Goal: Information Seeking & Learning: Find specific fact

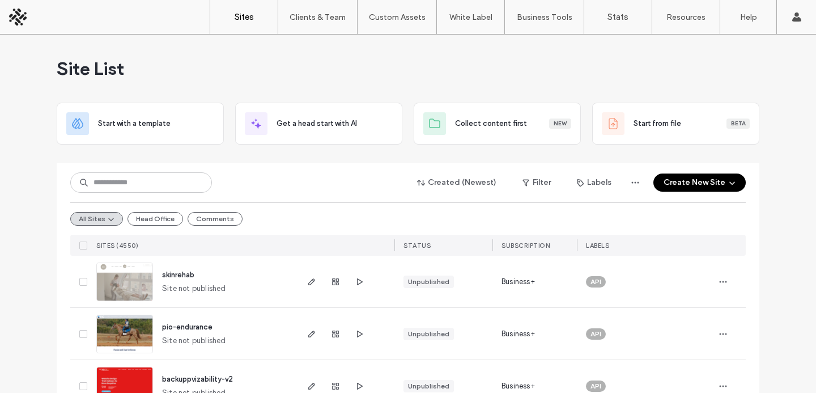
click at [332, 183] on div "Created (Newest) Filter Labels Create New Site" at bounding box center [408, 183] width 676 height 22
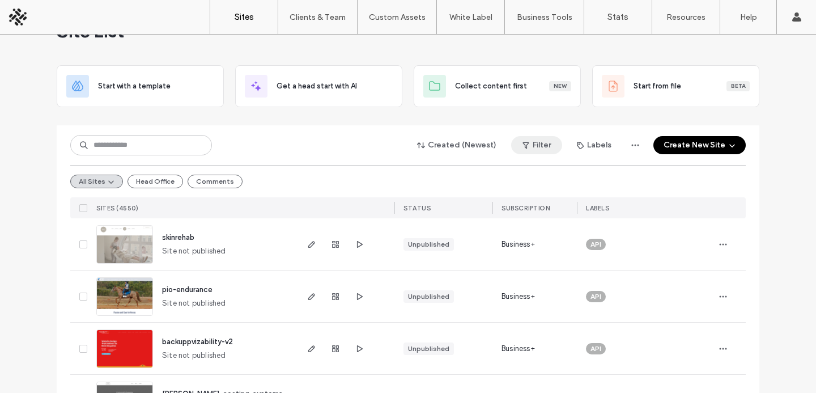
click at [540, 141] on button "Filter" at bounding box center [536, 145] width 51 height 18
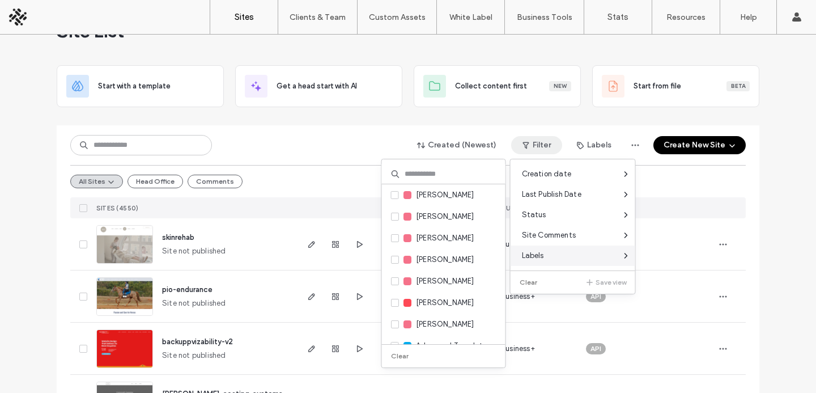
click at [558, 252] on div "Labels" at bounding box center [573, 255] width 125 height 20
click at [556, 268] on div "Creation date Last Publish Date Status Site Comments Labels Clear Save view Abd…" at bounding box center [573, 226] width 125 height 125
click at [574, 264] on div "Labels" at bounding box center [573, 255] width 125 height 20
click at [458, 173] on input at bounding box center [444, 174] width 124 height 20
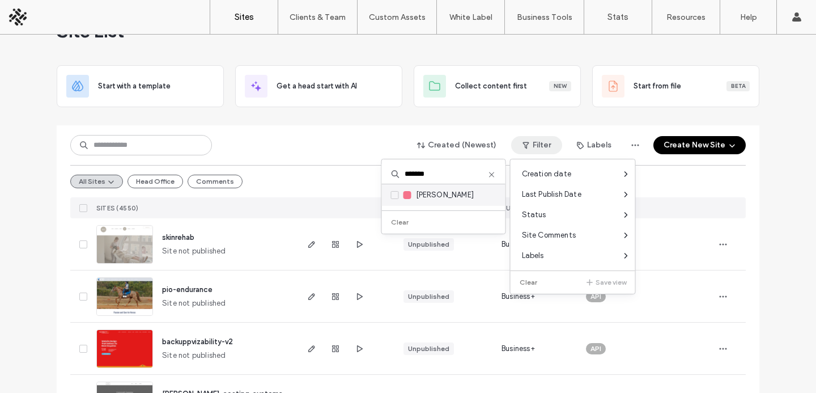
type input "*******"
click at [458, 194] on span "[PERSON_NAME]" at bounding box center [445, 194] width 58 height 11
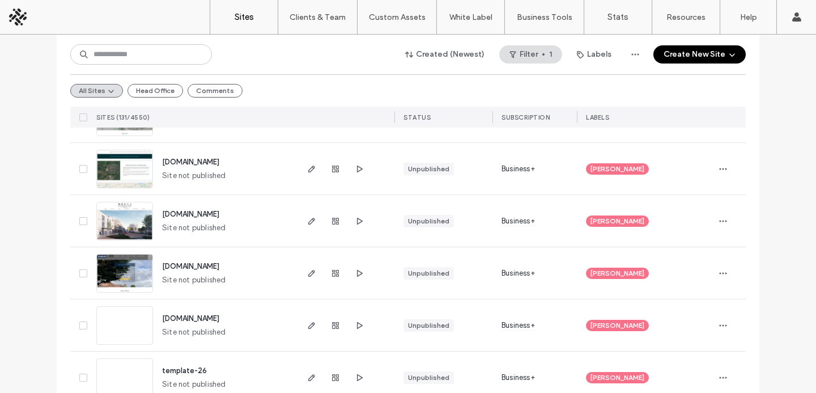
scroll to position [0, 0]
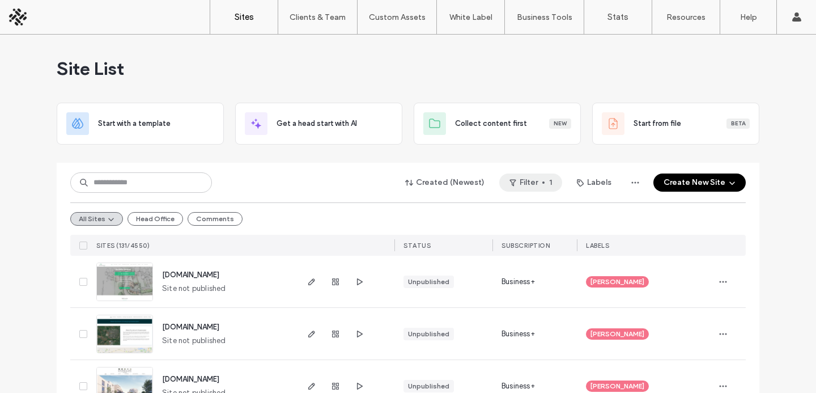
click at [533, 185] on button "Filter 1" at bounding box center [530, 182] width 63 height 18
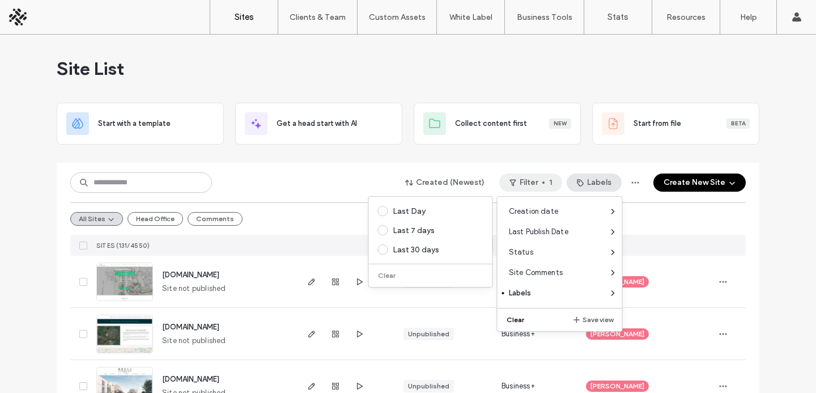
click at [597, 179] on button "Labels" at bounding box center [594, 182] width 55 height 18
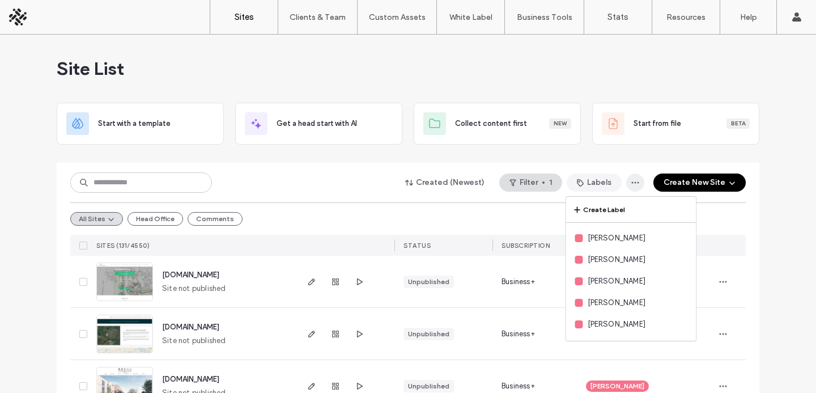
click at [634, 179] on icon "button" at bounding box center [635, 182] width 9 height 9
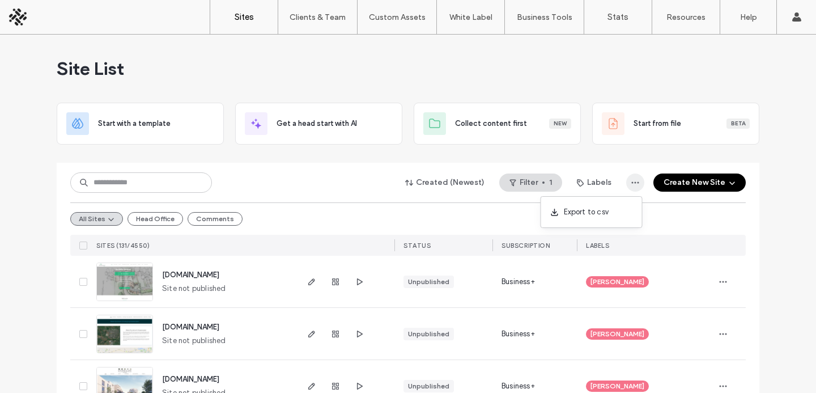
click at [634, 179] on icon "button" at bounding box center [635, 182] width 9 height 9
click at [607, 219] on div "Export to csv" at bounding box center [591, 212] width 101 height 22
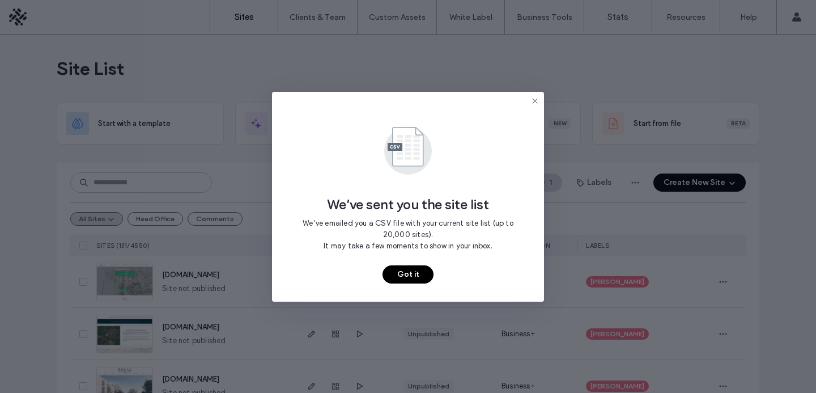
click at [420, 274] on button "Got it" at bounding box center [408, 274] width 51 height 18
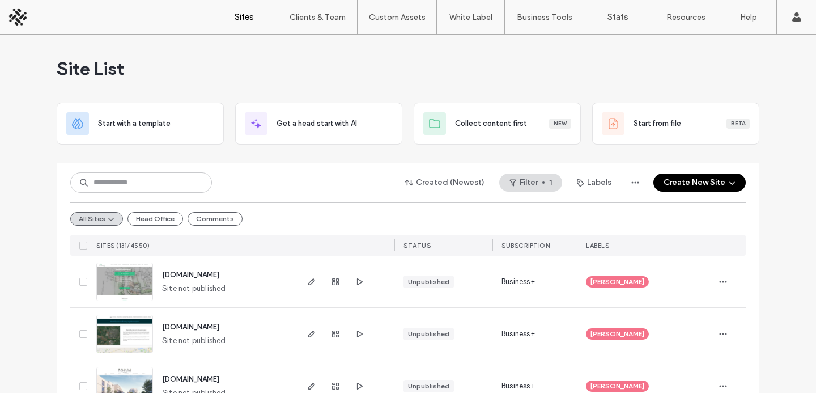
click at [463, 242] on div "STATUS" at bounding box center [444, 245] width 98 height 21
click at [433, 242] on div "STATUS" at bounding box center [444, 245] width 98 height 21
click at [107, 217] on icon "button" at bounding box center [111, 218] width 9 height 9
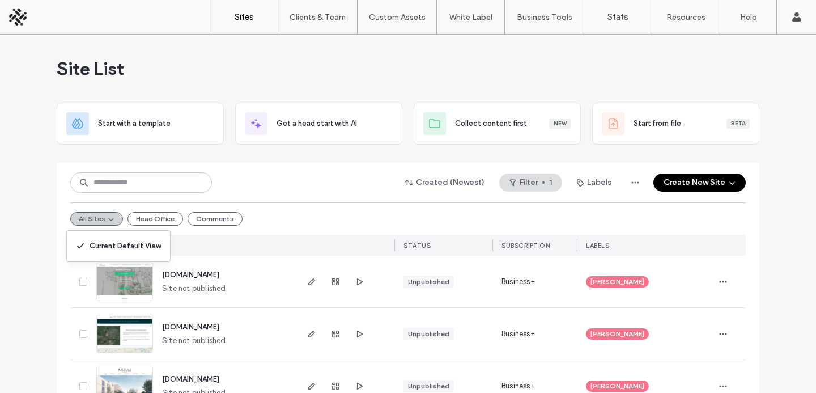
click at [107, 217] on icon "button" at bounding box center [111, 218] width 9 height 9
click at [467, 185] on button "Created (Newest)" at bounding box center [445, 182] width 99 height 18
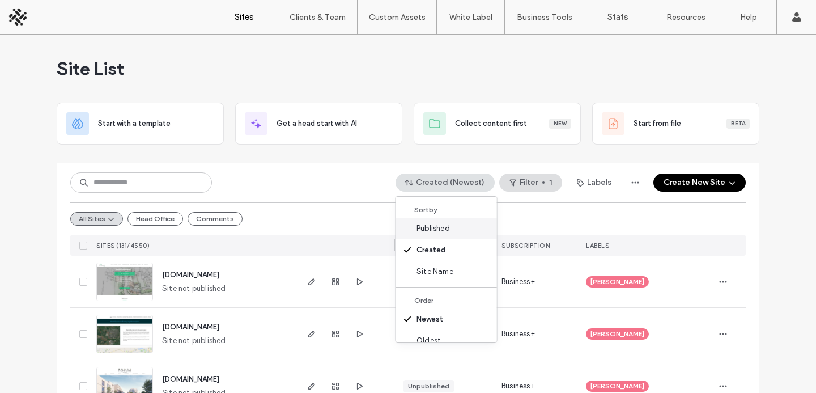
click at [453, 231] on div "Published" at bounding box center [446, 229] width 101 height 22
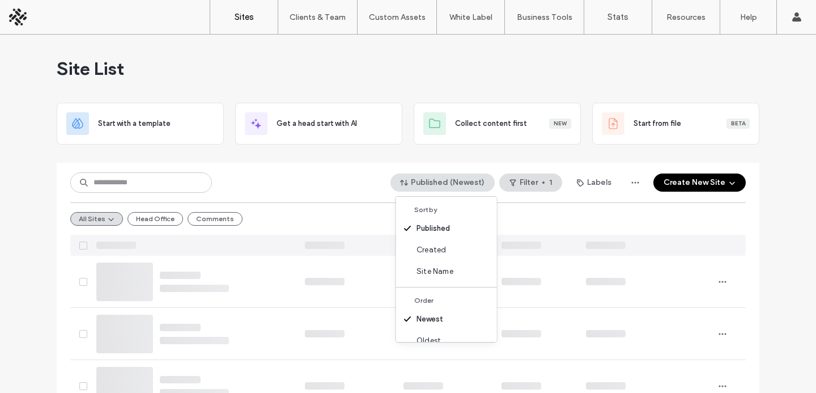
click at [328, 185] on div "Published (Newest) Filter 1 Labels Create New Site" at bounding box center [408, 183] width 676 height 22
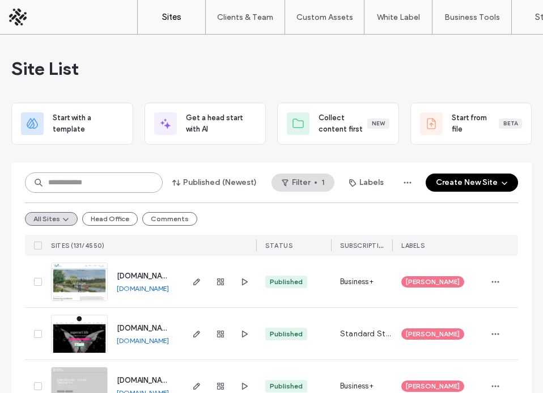
click at [58, 190] on input at bounding box center [94, 182] width 138 height 20
click at [362, 181] on button "Labels" at bounding box center [366, 182] width 55 height 18
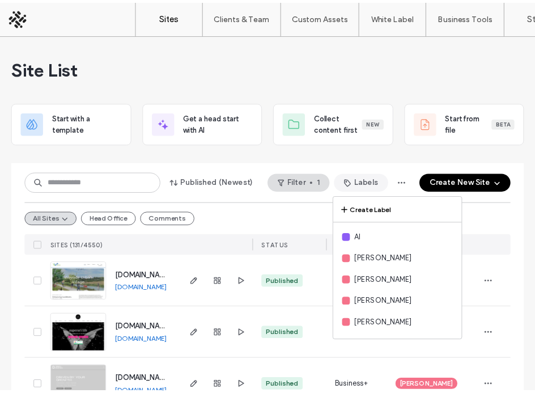
scroll to position [74, 0]
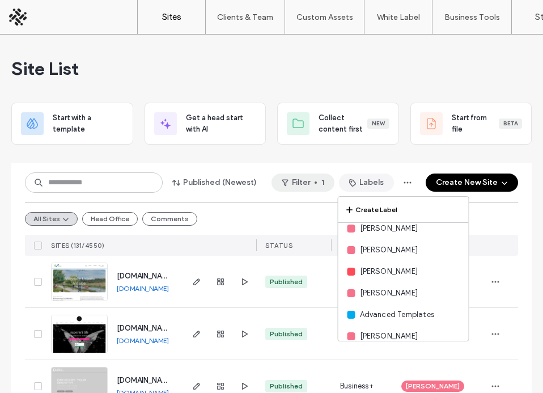
click at [300, 179] on button "Filter 1" at bounding box center [303, 182] width 63 height 18
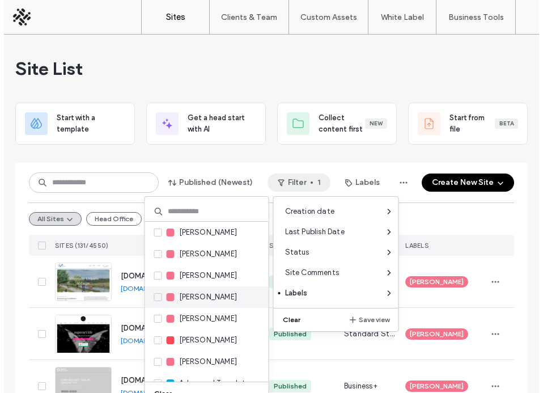
scroll to position [127, 0]
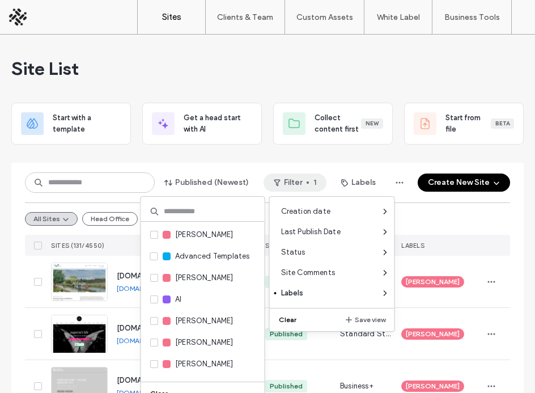
click at [158, 388] on button "Clear" at bounding box center [160, 394] width 29 height 14
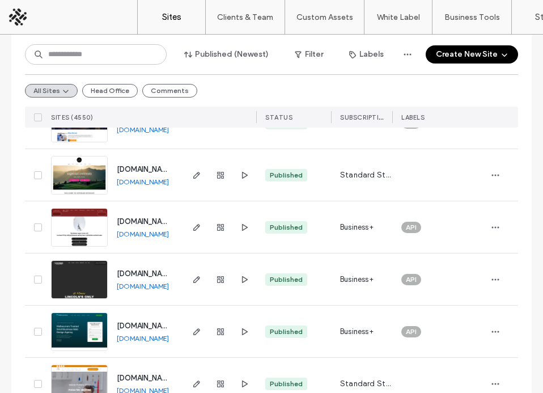
scroll to position [3816, 0]
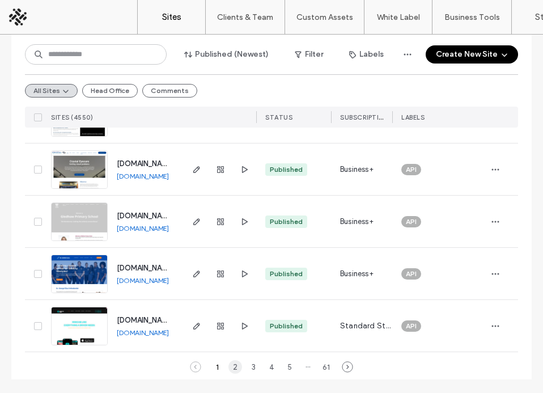
click at [231, 368] on div "2" at bounding box center [235, 367] width 14 height 14
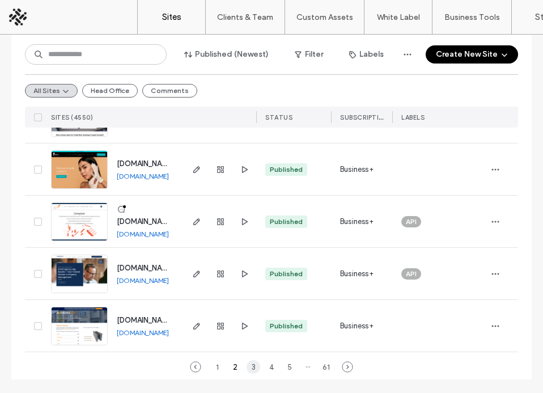
click at [252, 367] on div "3" at bounding box center [254, 367] width 14 height 14
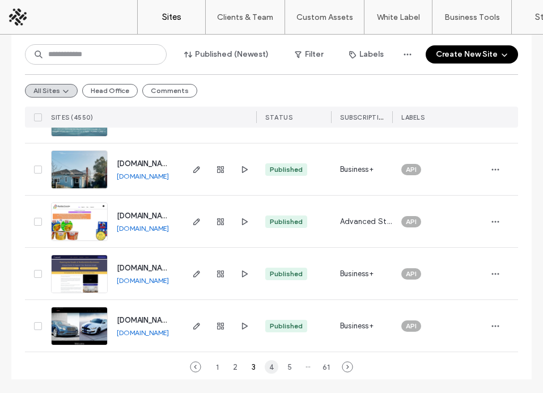
click at [265, 367] on div "4" at bounding box center [272, 367] width 14 height 14
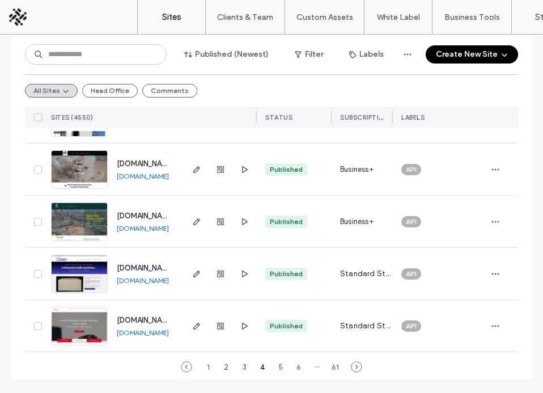
click at [271, 371] on div "1 2 3 4 5 6 ··· 61" at bounding box center [271, 367] width 159 height 14
click at [274, 369] on div "5" at bounding box center [281, 367] width 14 height 14
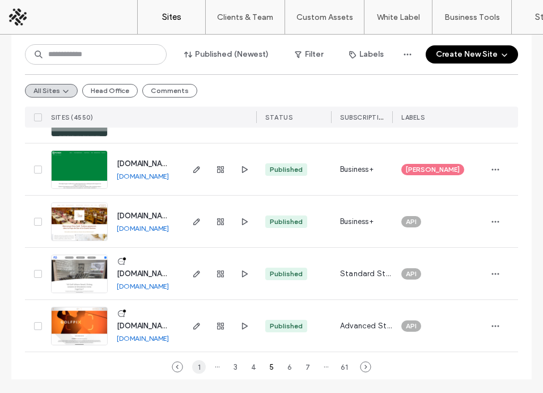
click at [192, 362] on div "1" at bounding box center [199, 367] width 14 height 14
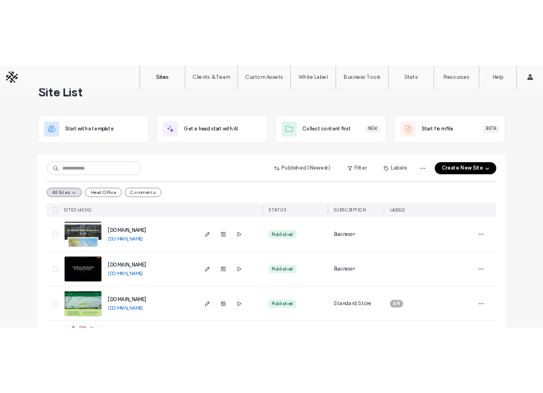
scroll to position [0, 0]
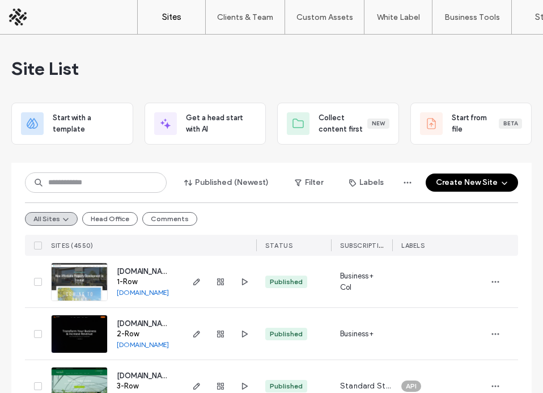
click at [374, 221] on div "All Sites Head Office Comments" at bounding box center [271, 218] width 493 height 32
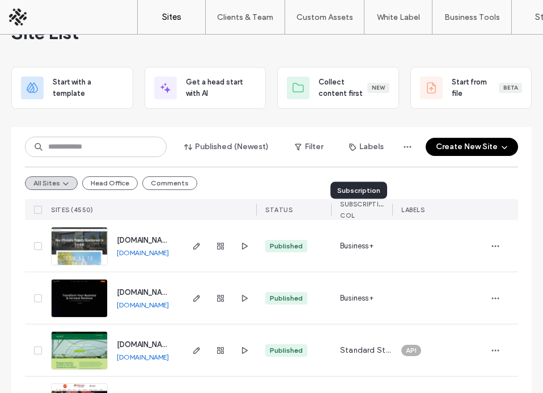
scroll to position [36, 0]
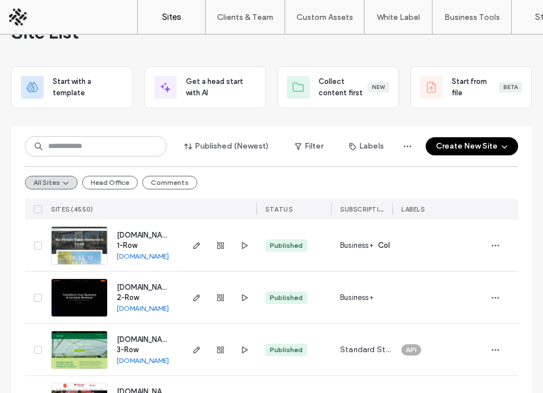
click at [369, 206] on span "Subscription" at bounding box center [364, 209] width 48 height 8
click at [282, 243] on div "Published Col" at bounding box center [286, 247] width 33 height 20
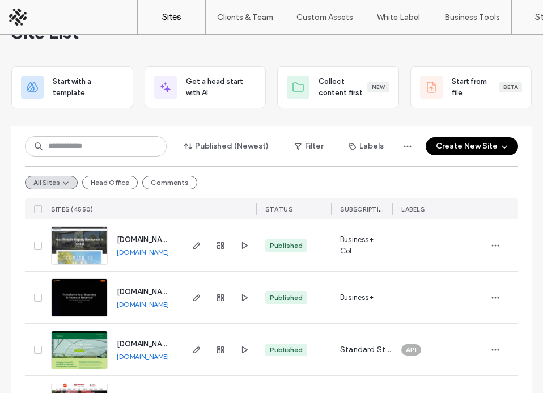
click at [352, 306] on div "Business+" at bounding box center [361, 298] width 61 height 52
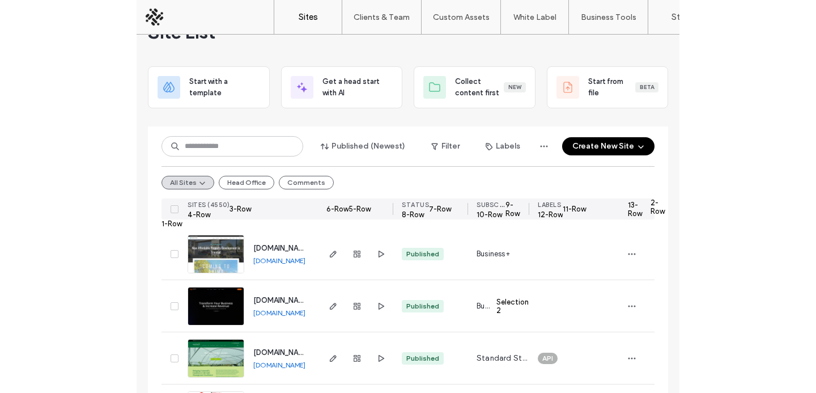
scroll to position [29, 0]
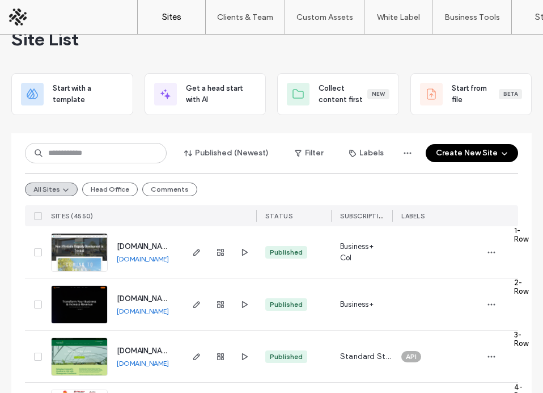
click at [356, 236] on div "Business+ Col" at bounding box center [361, 252] width 61 height 52
click at [345, 255] on span "Business+" at bounding box center [356, 252] width 33 height 11
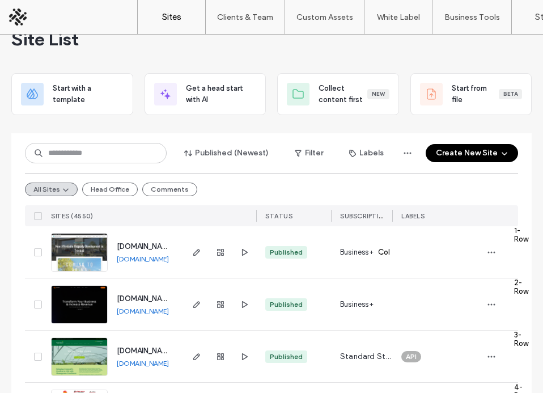
click at [354, 265] on div "Business+ Col" at bounding box center [361, 252] width 61 height 52
click at [353, 257] on span "Business+" at bounding box center [356, 252] width 33 height 11
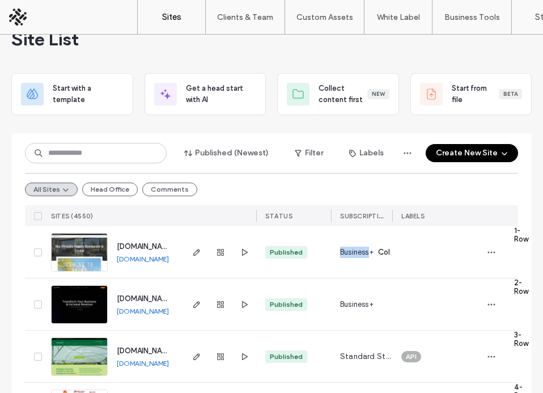
click at [353, 257] on span "Business+" at bounding box center [356, 252] width 33 height 11
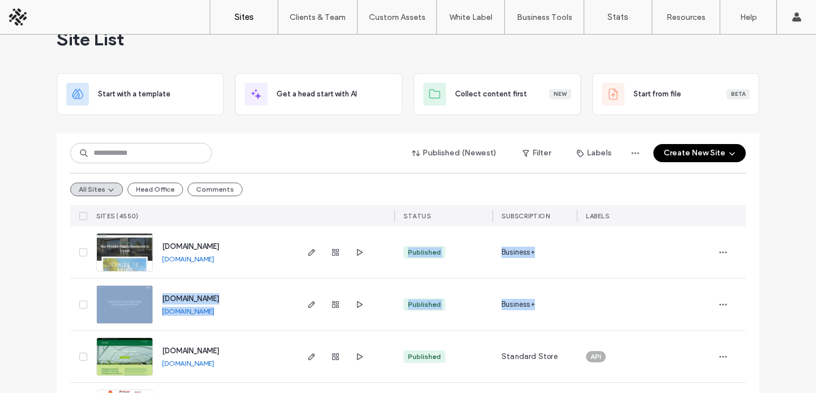
drag, startPoint x: 485, startPoint y: 241, endPoint x: 543, endPoint y: 308, distance: 88.1
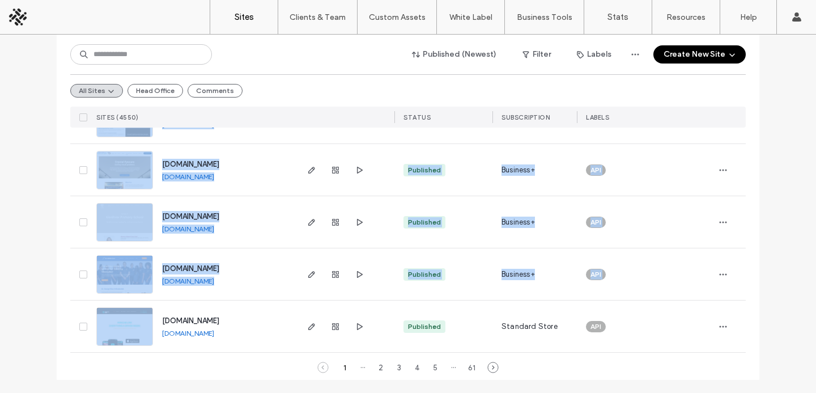
scroll to position [3816, 0]
drag, startPoint x: 64, startPoint y: 229, endPoint x: 600, endPoint y: 332, distance: 545.6
copy div "www.ardenneshomes.com www.ardenneshomes.com Published Business+ www.godigital.b…"
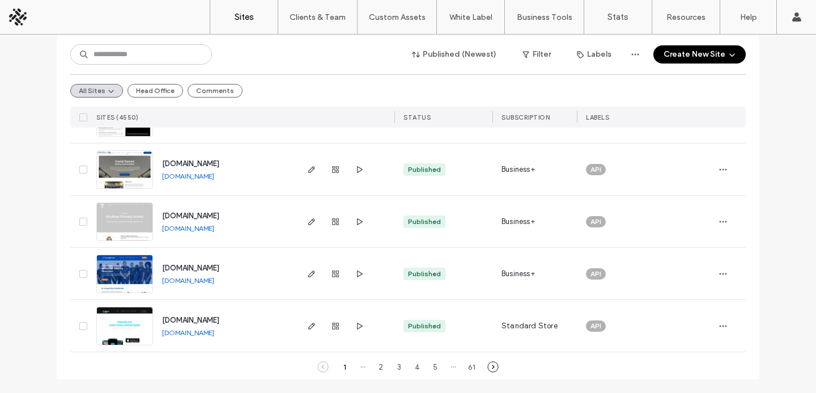
click at [488, 369] on icon at bounding box center [493, 366] width 11 height 11
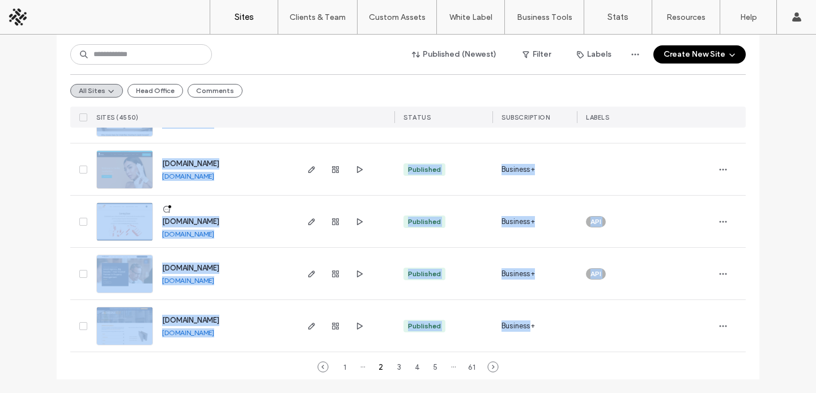
drag, startPoint x: 48, startPoint y: 261, endPoint x: 528, endPoint y: 324, distance: 484.9
click at [552, 331] on div "Business+" at bounding box center [535, 326] width 84 height 52
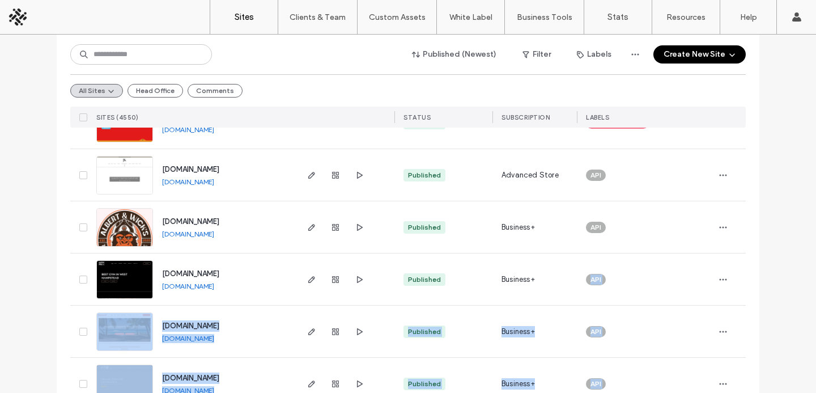
scroll to position [0, 0]
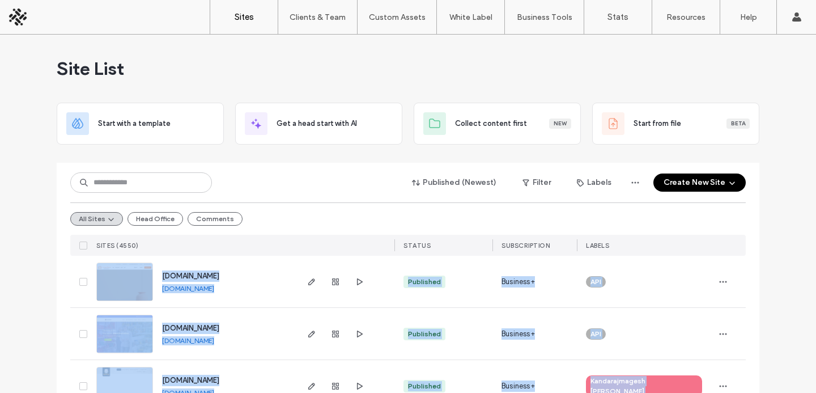
drag, startPoint x: 742, startPoint y: 340, endPoint x: 91, endPoint y: 273, distance: 654.2
copy body "www.rentlivingdoors.com www.rentlivingdoors.com Published Business+ API www.sls…"
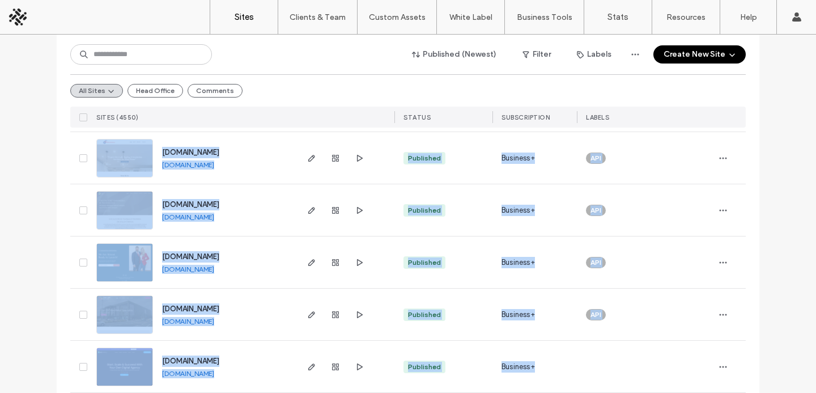
scroll to position [3816, 0]
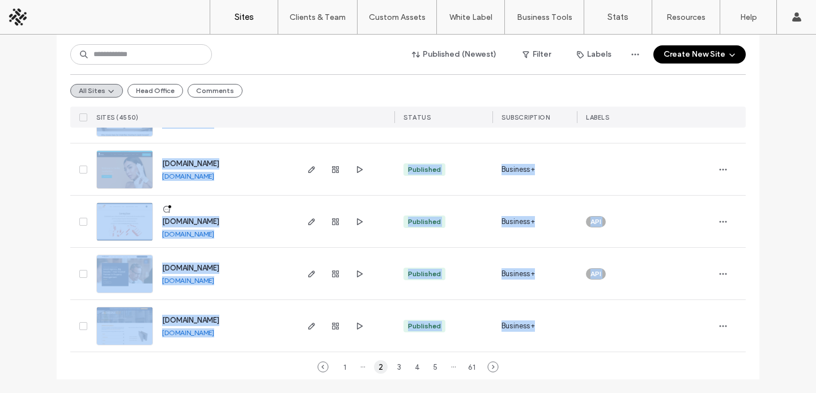
click at [376, 366] on div "2" at bounding box center [381, 367] width 14 height 14
click at [392, 369] on div "3" at bounding box center [399, 367] width 14 height 14
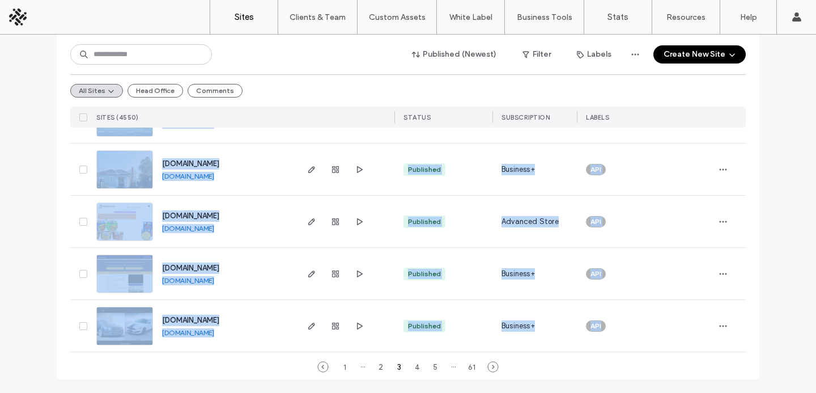
drag, startPoint x: 73, startPoint y: 260, endPoint x: 607, endPoint y: 321, distance: 537.6
copy div "www.erdmans.co.uk www.erdmans.co.uk Published Business+ API www.immersivewalkth…"
click at [411, 368] on div "4" at bounding box center [417, 367] width 14 height 14
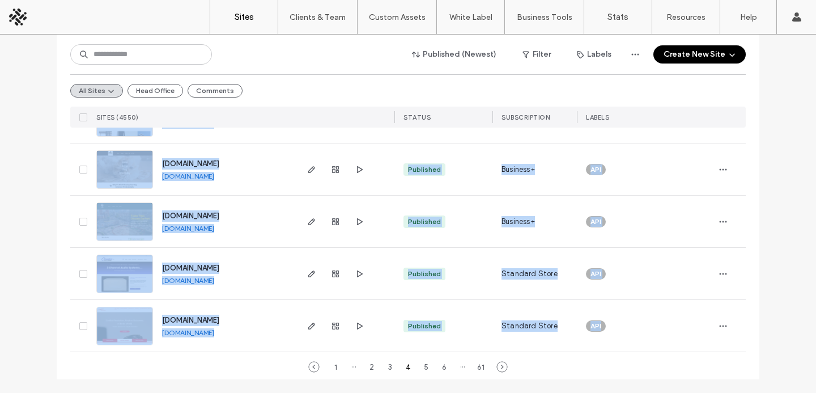
drag, startPoint x: 54, startPoint y: 268, endPoint x: 611, endPoint y: 324, distance: 559.6
copy div "www.curatengather.com www.curatengather.com Published Business+ API www.2kfarms…"
click at [421, 366] on div "5" at bounding box center [427, 367] width 14 height 14
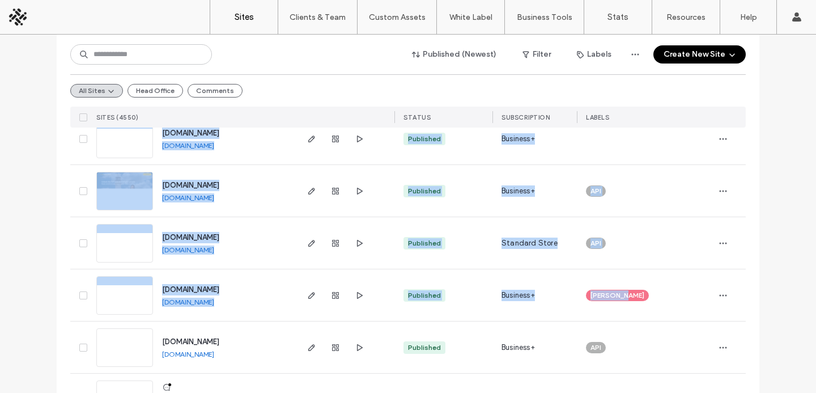
scroll to position [3816, 0]
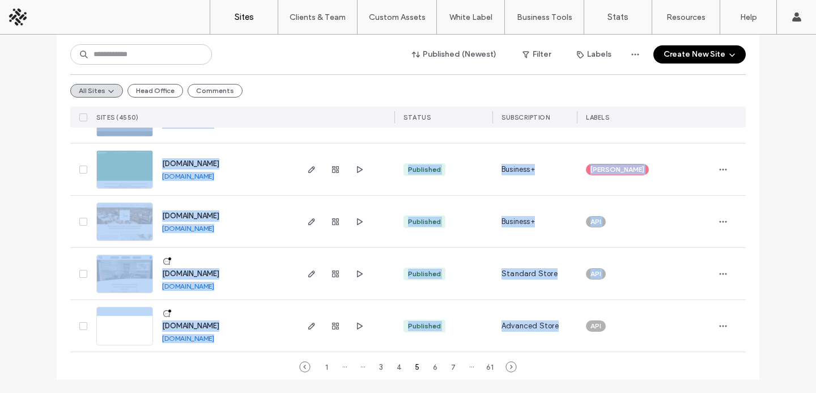
drag, startPoint x: 68, startPoint y: 260, endPoint x: 692, endPoint y: 317, distance: 626.3
click at [429, 371] on div "6" at bounding box center [436, 367] width 14 height 14
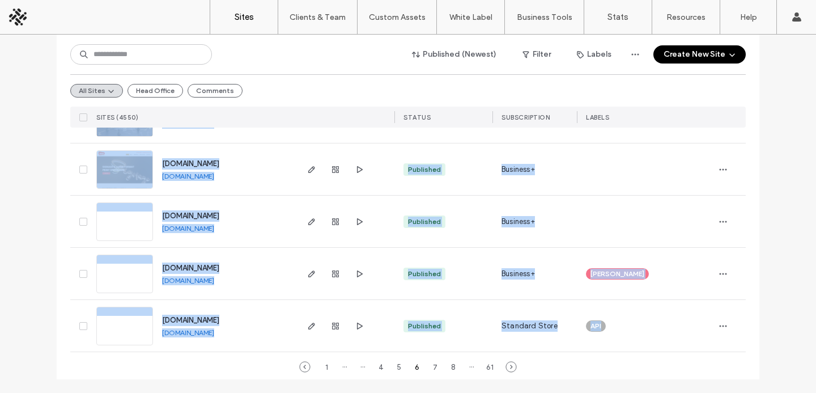
drag, startPoint x: 63, startPoint y: 256, endPoint x: 685, endPoint y: 345, distance: 628.4
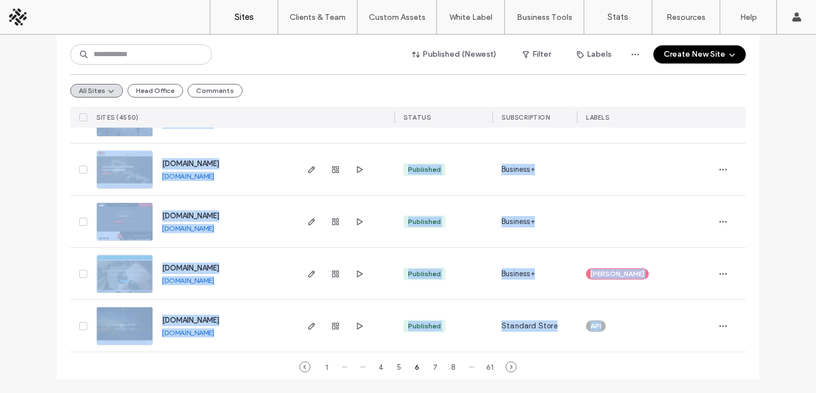
click at [432, 366] on div "7" at bounding box center [436, 367] width 14 height 14
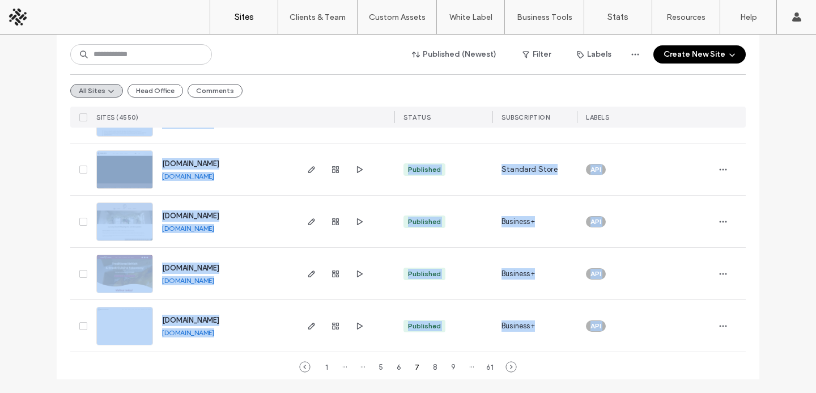
drag, startPoint x: 69, startPoint y: 270, endPoint x: 616, endPoint y: 357, distance: 554.5
copy body "www.udtl.ca www.udtl.ca Published Business+ API www.isc2manitoba.ca www.isc2man…"
click at [426, 361] on div "1 ··· ··· 5 6 7 8 9 ··· 61" at bounding box center [408, 367] width 195 height 14
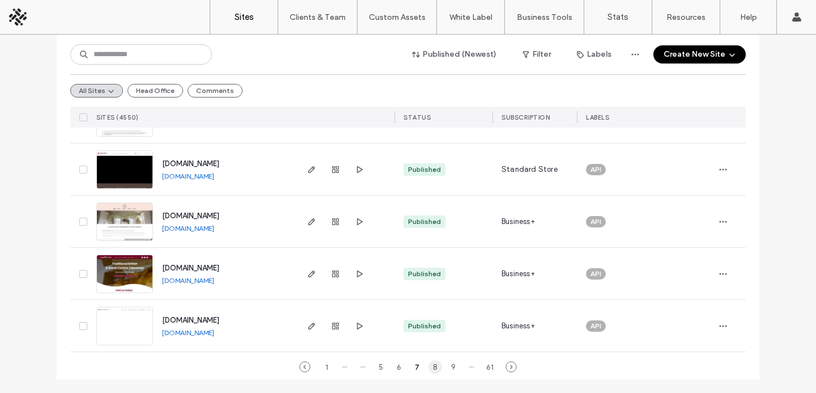
click at [429, 366] on div "8" at bounding box center [436, 367] width 14 height 14
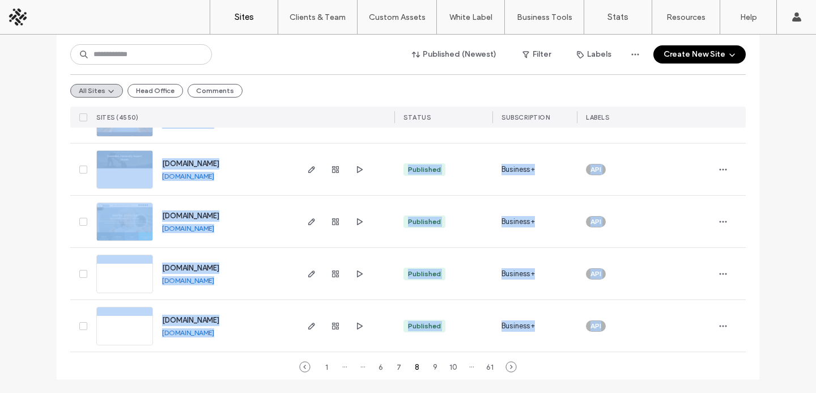
drag, startPoint x: 69, startPoint y: 258, endPoint x: 603, endPoint y: 328, distance: 539.2
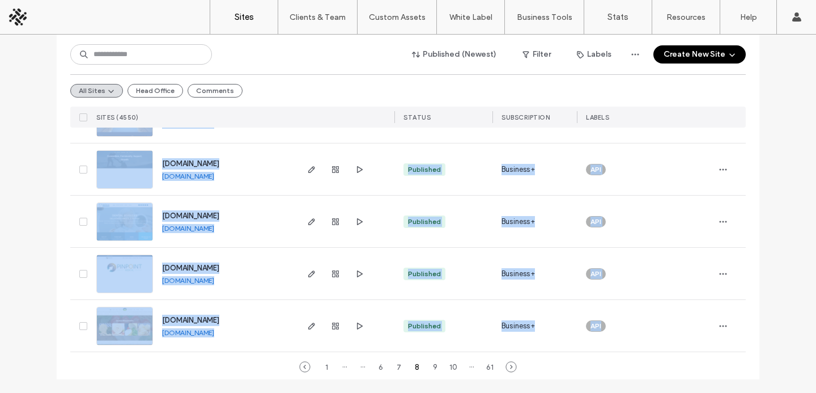
copy div "www.hiconltd.ca www.hiconltd.ca Published Standard Store API www.tadhiyaservice…"
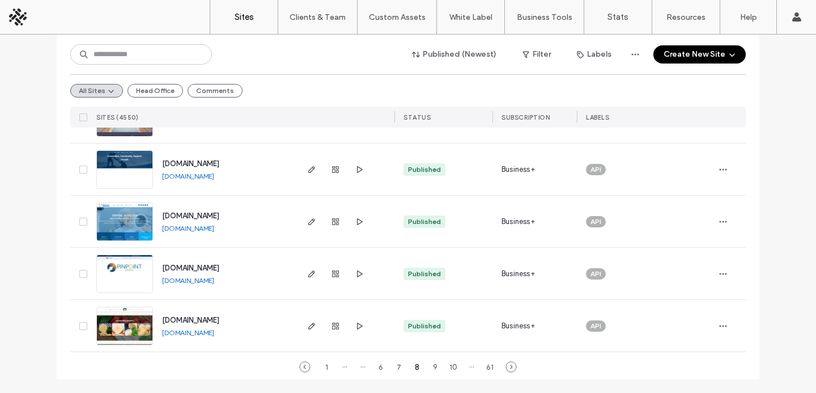
click at [438, 365] on div "1 ··· ··· 6 7 8 9 10 ··· 61" at bounding box center [408, 367] width 195 height 14
click at [435, 365] on div "9" at bounding box center [436, 367] width 14 height 14
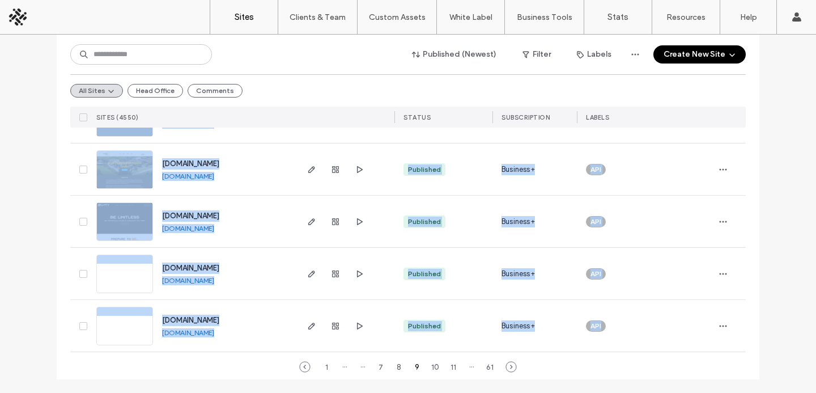
drag, startPoint x: 77, startPoint y: 257, endPoint x: 615, endPoint y: 323, distance: 542.0
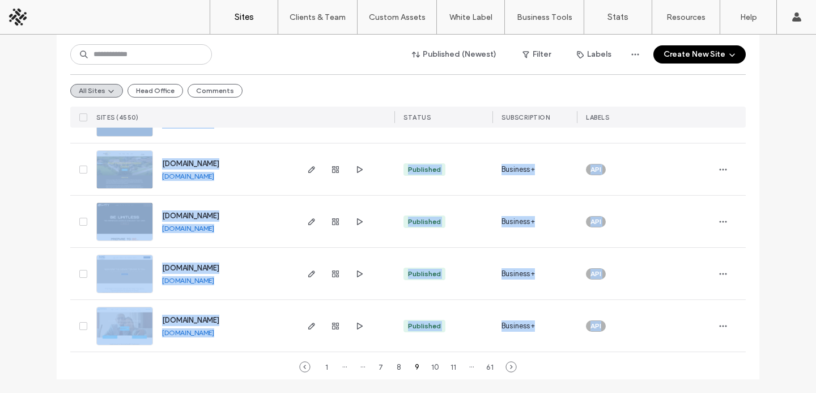
copy div "www.rbvaluers.bw www.rbvaluers.bw Published Business+ Mwangala Bonna www.themea…"
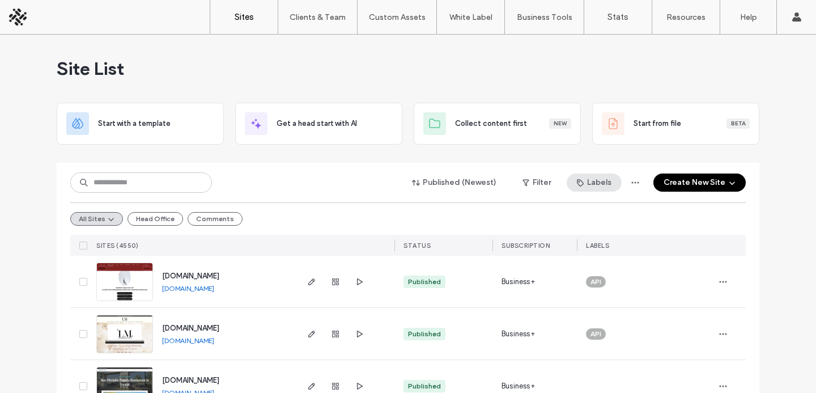
click at [577, 184] on use "button" at bounding box center [580, 182] width 7 height 7
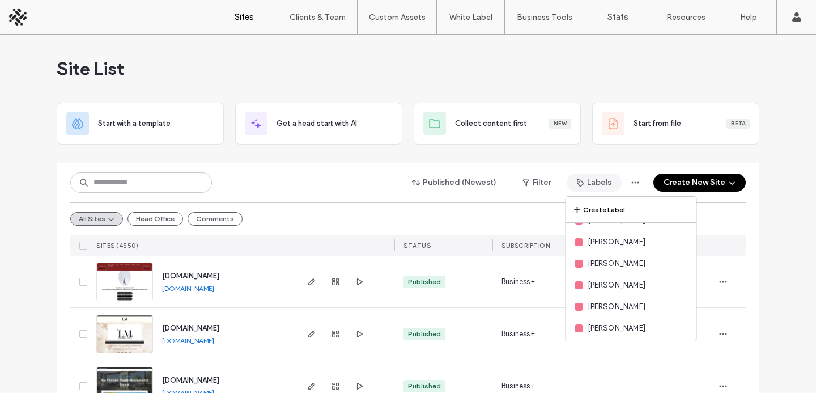
scroll to position [3251, 0]
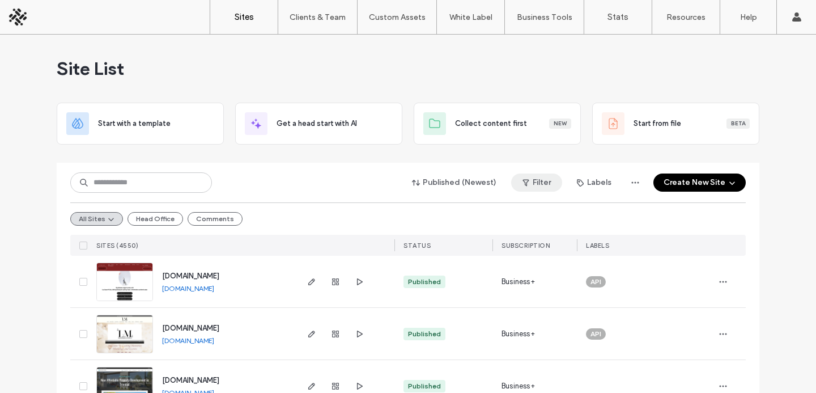
click at [533, 182] on button "Filter" at bounding box center [536, 182] width 51 height 18
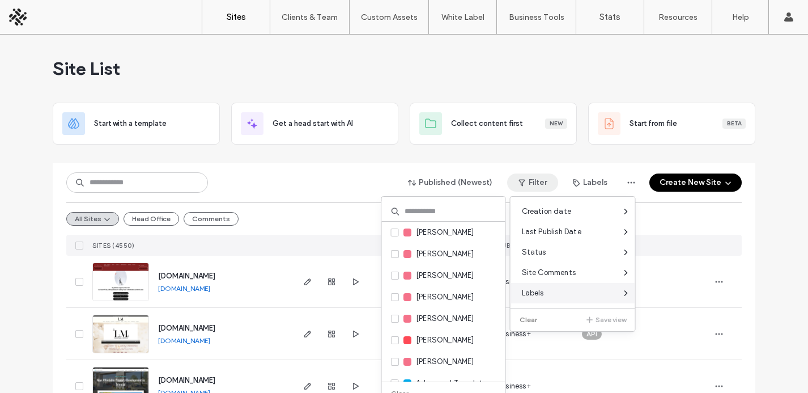
click at [547, 297] on div "Labels" at bounding box center [573, 293] width 125 height 20
click at [435, 205] on input at bounding box center [444, 211] width 124 height 20
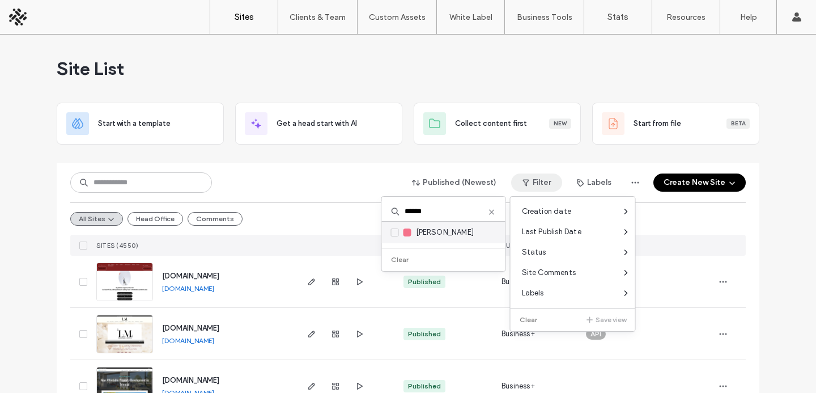
type input "******"
click at [431, 230] on span "[PERSON_NAME]" at bounding box center [445, 232] width 58 height 11
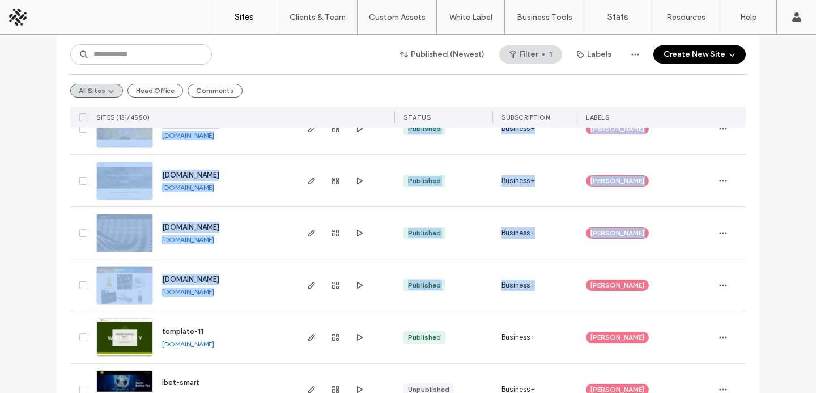
scroll to position [2145, 0]
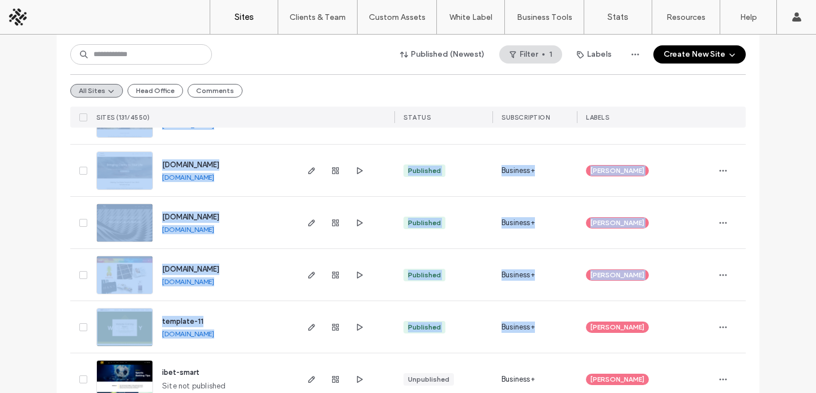
drag, startPoint x: 67, startPoint y: 258, endPoint x: 694, endPoint y: 315, distance: 629.1
click at [694, 315] on div "Published (Newest) Filter 1 Labels Create New Site All Sites Head Office Commen…" at bounding box center [408, 33] width 703 height 4032
copy div "[DOMAIN_NAME] [DOMAIN_NAME] Published Business+ [PERSON_NAME] [DOMAIN_NAME] [DO…"
